Goal: Information Seeking & Learning: Learn about a topic

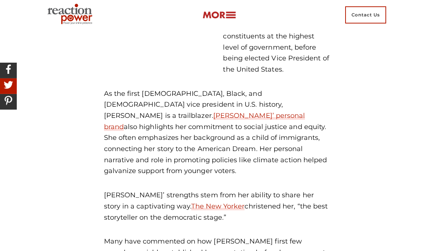
scroll to position [998, 0]
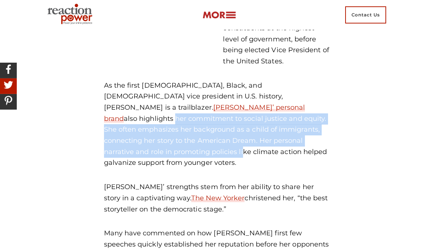
drag, startPoint x: 139, startPoint y: 104, endPoint x: 172, endPoint y: 149, distance: 56.2
click at [172, 149] on p "As the first [DEMOGRAPHIC_DATA], Black, and [DEMOGRAPHIC_DATA] vice president i…" at bounding box center [217, 124] width 227 height 89
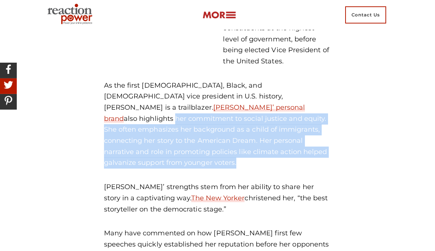
click at [172, 149] on p "As the first [DEMOGRAPHIC_DATA], Black, and [DEMOGRAPHIC_DATA] vice president i…" at bounding box center [217, 124] width 227 height 89
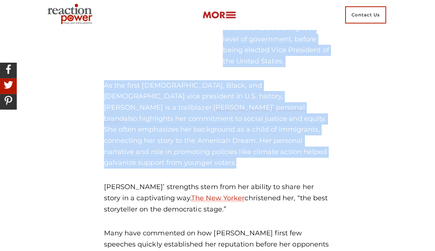
drag, startPoint x: 173, startPoint y: 151, endPoint x: 121, endPoint y: 77, distance: 90.0
click at [121, 77] on div "In recent years, politicians have turned to sophisticated political branding st…" at bounding box center [217, 48] width 227 height 1404
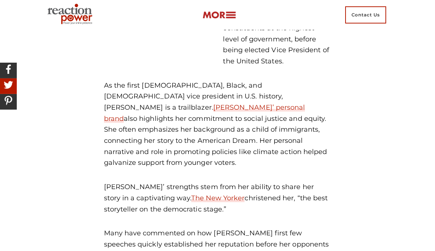
drag, startPoint x: 121, startPoint y: 79, endPoint x: 178, endPoint y: 152, distance: 93.4
click at [183, 158] on div "In recent years, politicians have turned to sophisticated political branding st…" at bounding box center [217, 48] width 227 height 1404
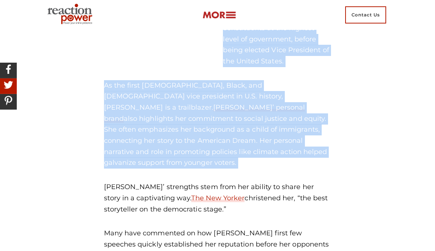
click at [178, 152] on p "As the first [DEMOGRAPHIC_DATA], Black, and [DEMOGRAPHIC_DATA] vice president i…" at bounding box center [217, 124] width 227 height 89
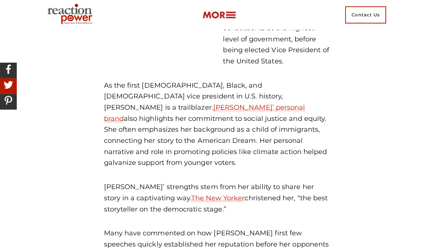
drag, startPoint x: 181, startPoint y: 157, endPoint x: 142, endPoint y: 98, distance: 71.0
click at [142, 98] on p "As the first [DEMOGRAPHIC_DATA], Black, and [DEMOGRAPHIC_DATA] vice president i…" at bounding box center [217, 124] width 227 height 89
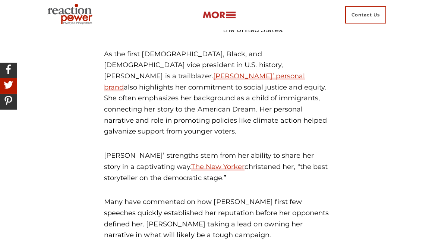
scroll to position [1030, 0]
drag, startPoint x: 155, startPoint y: 80, endPoint x: 181, endPoint y: 123, distance: 50.9
click at [181, 123] on p "As the first [DEMOGRAPHIC_DATA], Black, and [DEMOGRAPHIC_DATA] vice president i…" at bounding box center [217, 92] width 227 height 89
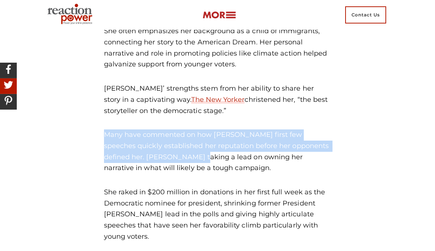
drag, startPoint x: 151, startPoint y: 116, endPoint x: 172, endPoint y: 149, distance: 39.6
click at [172, 149] on div "As the first [DEMOGRAPHIC_DATA], Black, and [DEMOGRAPHIC_DATA] vice president i…" at bounding box center [217, 180] width 227 height 397
click at [172, 149] on p "Many have commented on how [PERSON_NAME] first few speeches quickly established…" at bounding box center [217, 151] width 227 height 44
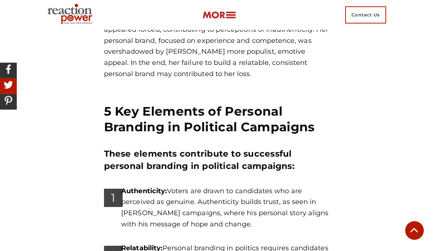
scroll to position [2370, 0]
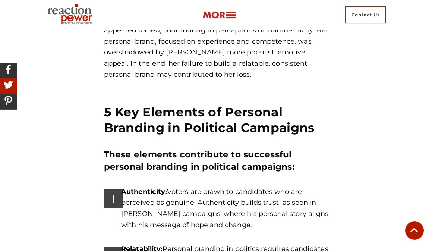
drag, startPoint x: 162, startPoint y: 103, endPoint x: 247, endPoint y: 153, distance: 98.6
click at [247, 186] on div "Authenticity: Voters are drawn to candidates who are perceived as genuine. Auth…" at bounding box center [237, 214] width 199 height 57
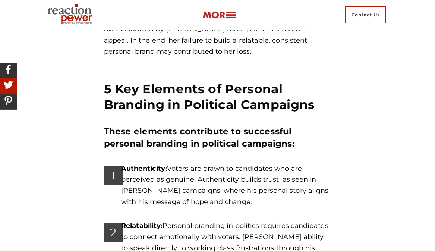
scroll to position [2399, 0]
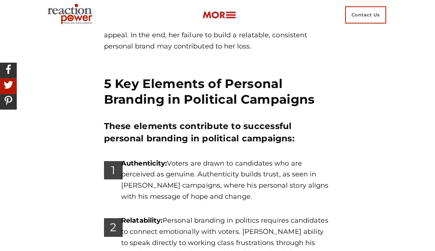
drag, startPoint x: 223, startPoint y: 128, endPoint x: 242, endPoint y: 177, distance: 52.6
click at [242, 215] on p "Relatability: Personal branding in politics requires candidates to connect emot…" at bounding box center [226, 242] width 210 height 55
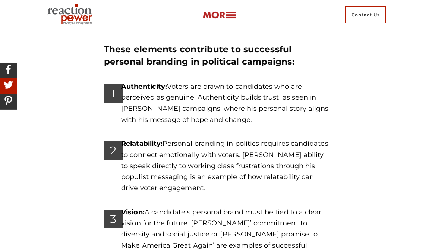
scroll to position [2477, 0]
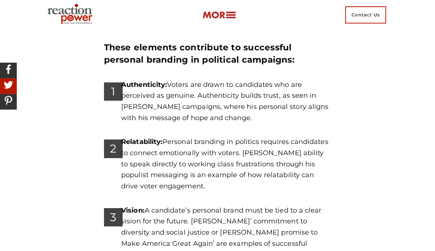
drag, startPoint x: 221, startPoint y: 118, endPoint x: 267, endPoint y: 180, distance: 76.8
click at [267, 180] on div "5 Key Elements of Personal Branding in Political Campaigns These elements contr…" at bounding box center [217, 203] width 227 height 412
click at [267, 205] on div "Vision: A candidate’s personal brand must be tied to a clear vision for the fut…" at bounding box center [237, 244] width 199 height 79
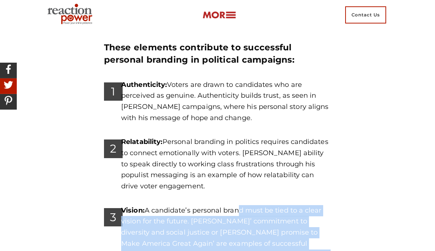
drag, startPoint x: 277, startPoint y: 180, endPoint x: 236, endPoint y: 121, distance: 70.9
click at [236, 205] on div "Vision: A candidate’s personal brand must be tied to a clear vision for the fut…" at bounding box center [237, 244] width 199 height 79
click at [236, 205] on p "Vision: A candidate’s personal brand must be tied to a clear vision for the fut…" at bounding box center [226, 238] width 210 height 66
drag, startPoint x: 233, startPoint y: 114, endPoint x: 320, endPoint y: 171, distance: 103.9
click at [320, 171] on div "5 Key Elements of Personal Branding in Political Campaigns These elements contr…" at bounding box center [217, 203] width 227 height 412
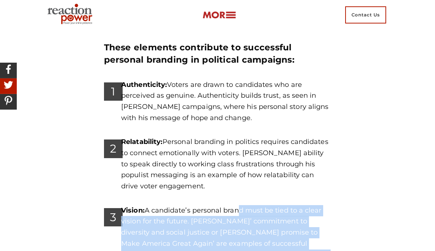
click at [320, 205] on p "Vision: A candidate’s personal brand must be tied to a clear vision for the fut…" at bounding box center [226, 238] width 210 height 66
drag, startPoint x: 342, startPoint y: 169, endPoint x: 283, endPoint y: 115, distance: 79.3
click at [283, 136] on div "Relatability: Personal branding in politics requires candidates to connect emot…" at bounding box center [237, 170] width 199 height 68
drag, startPoint x: 283, startPoint y: 115, endPoint x: 339, endPoint y: 172, distance: 79.8
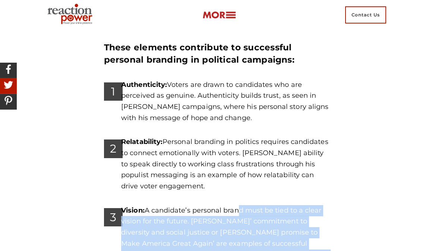
drag, startPoint x: 339, startPoint y: 172, endPoint x: 292, endPoint y: 114, distance: 74.8
click at [292, 136] on div "Relatability: Personal branding in politics requires candidates to connect emot…" at bounding box center [237, 170] width 199 height 68
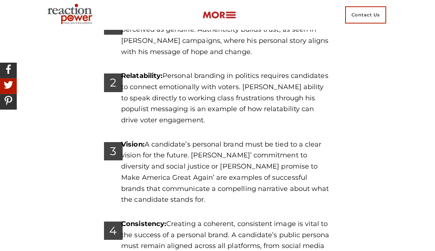
scroll to position [2545, 0]
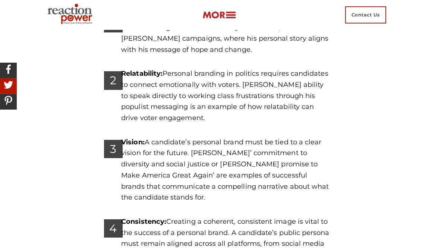
drag, startPoint x: 292, startPoint y: 114, endPoint x: 320, endPoint y: 181, distance: 72.4
click at [320, 181] on div "5 Key Elements of Personal Branding in Political Campaigns These elements contr…" at bounding box center [217, 135] width 227 height 412
click at [320, 216] on div "Consistency: Creating a coherent, consistent image is vital to the success of a…" at bounding box center [237, 250] width 199 height 68
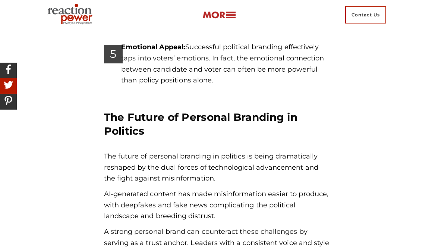
scroll to position [2813, 0]
